Goal: Information Seeking & Learning: Learn about a topic

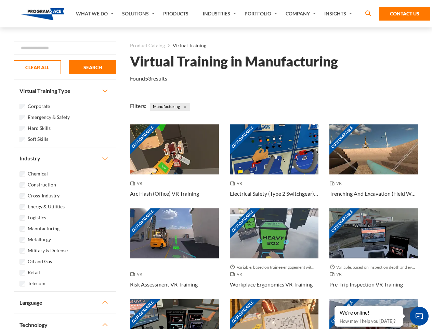
click at [96, 14] on link "What We Do" at bounding box center [96, 13] width 46 height 27
click at [139, 14] on link "Solutions" at bounding box center [139, 13] width 41 height 27
click at [220, 14] on link "Industries" at bounding box center [221, 13] width 42 height 27
click at [302, 14] on link "Company" at bounding box center [301, 13] width 39 height 27
click at [340, 14] on link "Insights" at bounding box center [339, 13] width 36 height 27
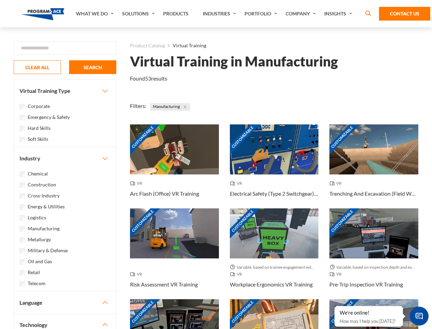
click at [0, 0] on div "Blog White Papers News" at bounding box center [0, 0] width 0 height 0
click at [0, 0] on strong "How Virtual Learning Can Enhance Workforce Productivity: A Guide for L&D Manage…" at bounding box center [0, 0] width 0 height 0
click at [419, 316] on span "Minimize live chat window" at bounding box center [419, 315] width 25 height 25
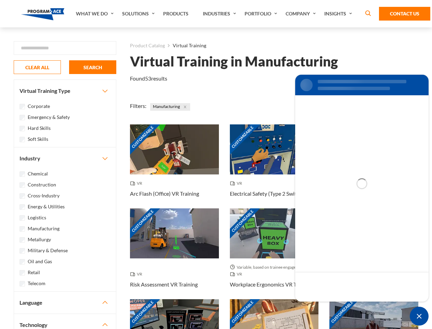
click at [335, 306] on div "Customizable" at bounding box center [374, 324] width 89 height 50
